Goal: Task Accomplishment & Management: Manage account settings

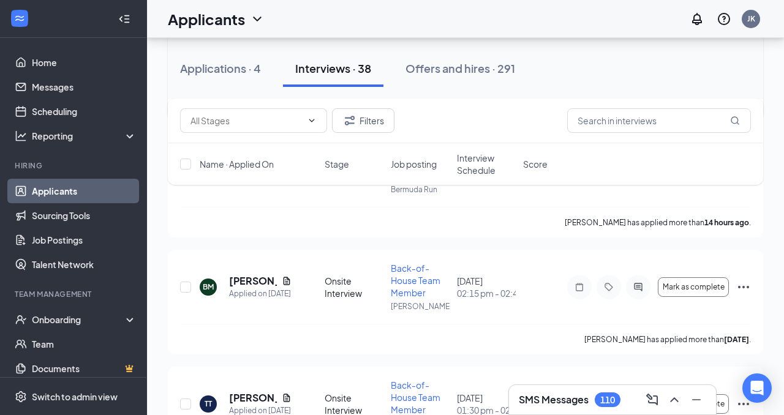
scroll to position [417, 0]
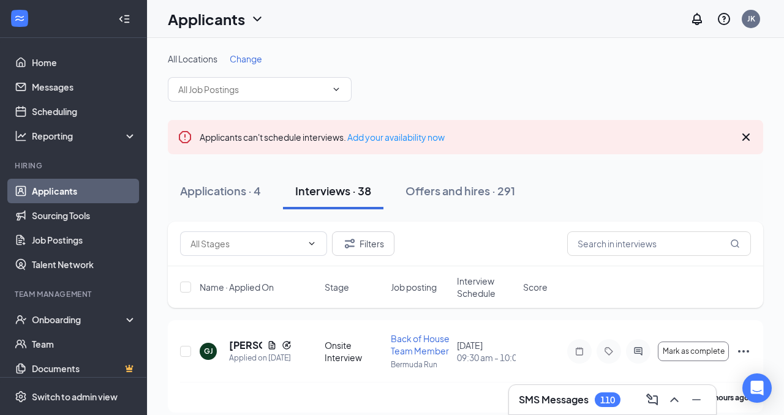
click at [468, 285] on span "Interview Schedule" at bounding box center [486, 287] width 59 height 25
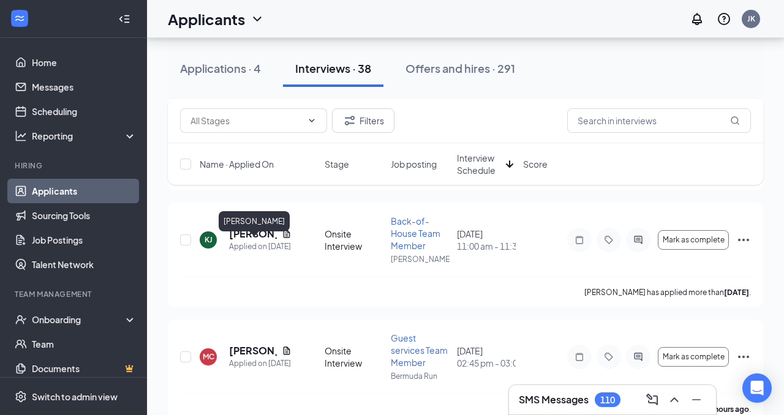
scroll to position [2699, 0]
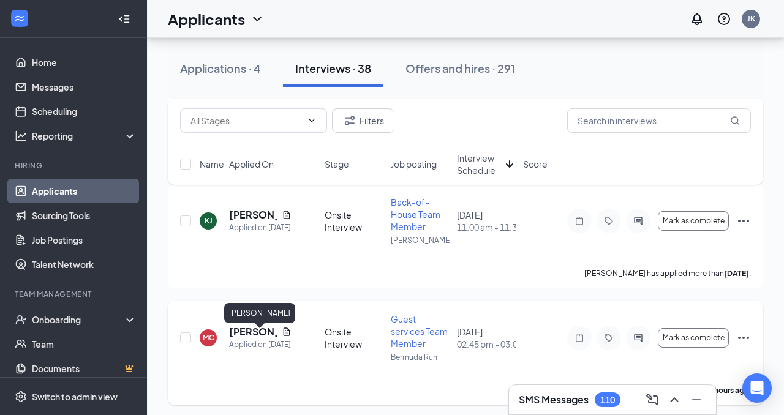
click at [238, 339] on h5 "[PERSON_NAME]" at bounding box center [253, 331] width 48 height 13
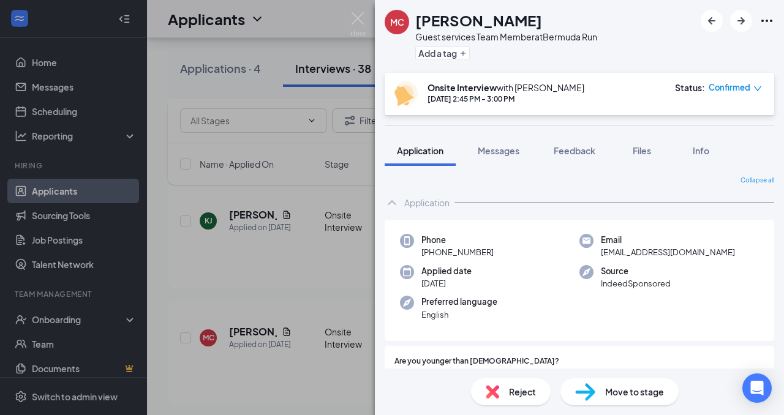
click at [494, 150] on span "Messages" at bounding box center [499, 150] width 42 height 11
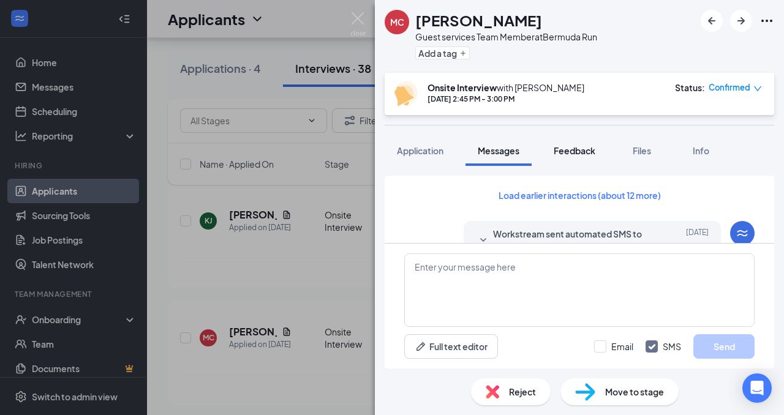
click at [592, 153] on span "Feedback" at bounding box center [575, 150] width 42 height 11
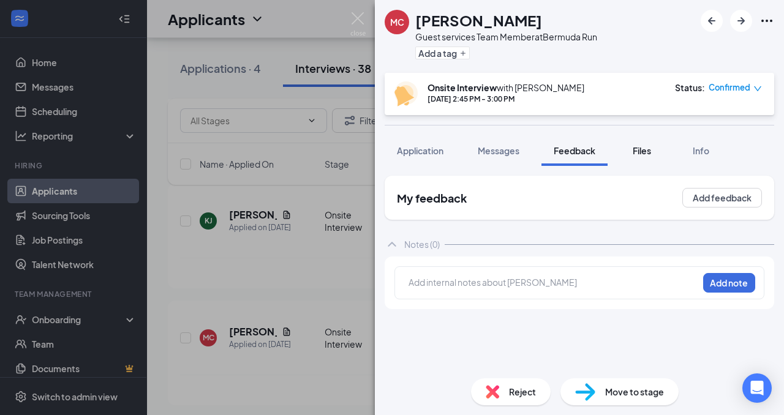
click at [643, 153] on span "Files" at bounding box center [642, 150] width 18 height 11
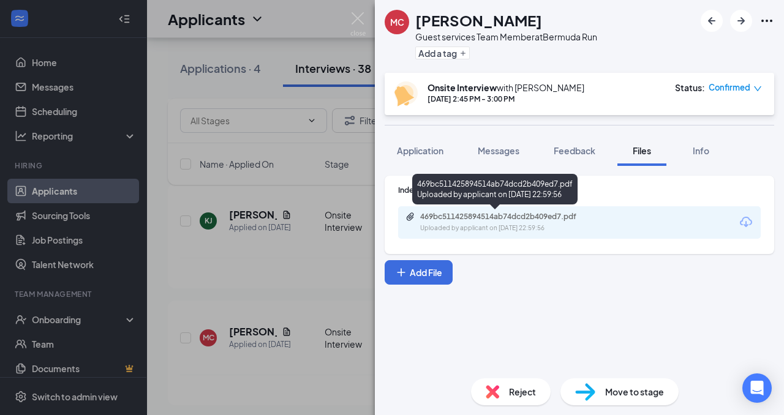
click at [470, 220] on div "469bc511425894514ab74dcd2b409ed7.pdf" at bounding box center [506, 217] width 172 height 10
